Goal: Information Seeking & Learning: Find specific page/section

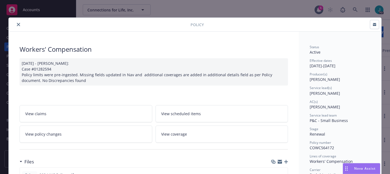
scroll to position [16, 0]
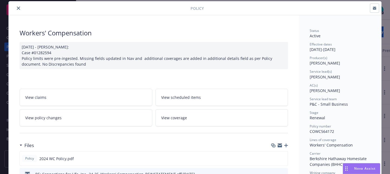
click at [17, 9] on icon "close" at bounding box center [18, 8] width 3 height 3
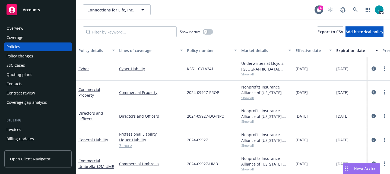
click at [23, 29] on div "Overview" at bounding box center [38, 28] width 63 height 9
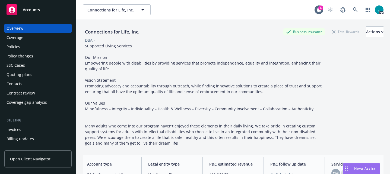
click at [24, 47] on div "Policies" at bounding box center [38, 46] width 63 height 9
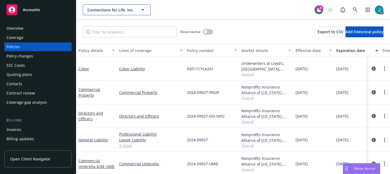
click at [112, 13] on button "Connections for Life, Inc." at bounding box center [117, 9] width 68 height 11
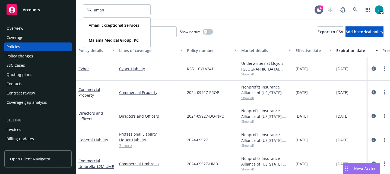
type input "amani"
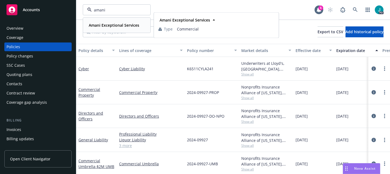
click at [115, 26] on strong "Amani Exceptional Services" at bounding box center [114, 25] width 51 height 5
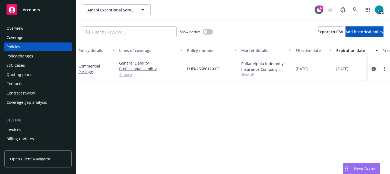
click at [375, 69] on icon "circleInformation" at bounding box center [374, 69] width 4 height 4
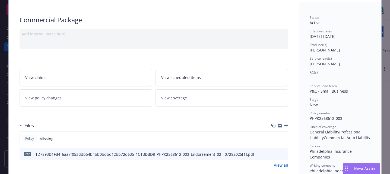
scroll to position [51, 0]
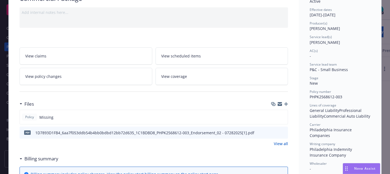
click at [283, 131] on icon "preview file" at bounding box center [283, 132] width 5 height 4
